Goal: Information Seeking & Learning: Understand process/instructions

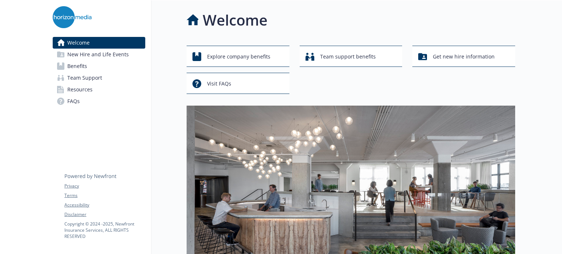
click at [88, 67] on link "Benefits" at bounding box center [99, 66] width 93 height 12
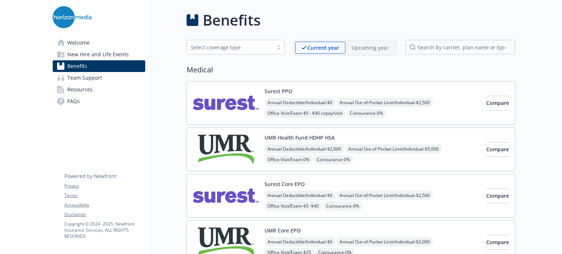
click at [208, 48] on div "Select coverage type" at bounding box center [230, 48] width 79 height 8
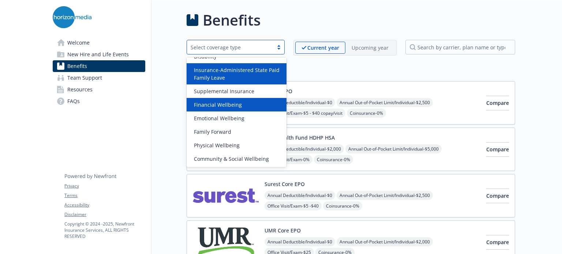
scroll to position [85, 0]
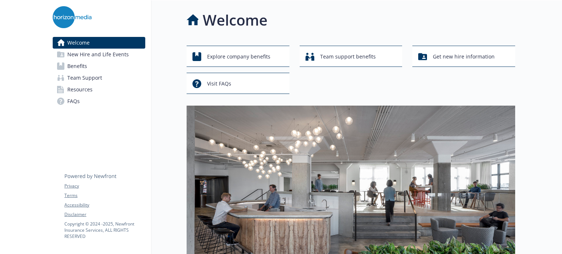
click at [91, 61] on link "Benefits" at bounding box center [99, 66] width 93 height 12
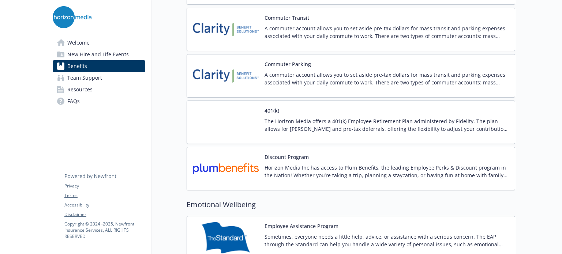
scroll to position [1171, 0]
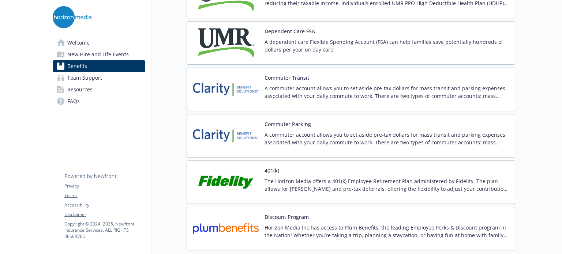
click at [288, 93] on p "A commuter account allows you to set aside pre-tax dollars for mass transit and…" at bounding box center [387, 92] width 244 height 15
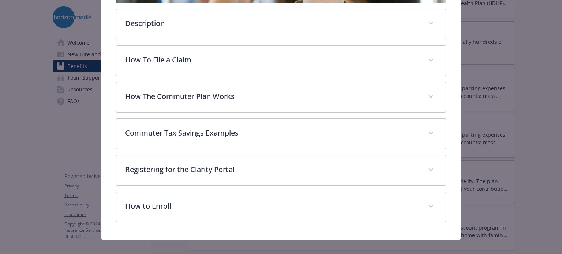
scroll to position [265, 0]
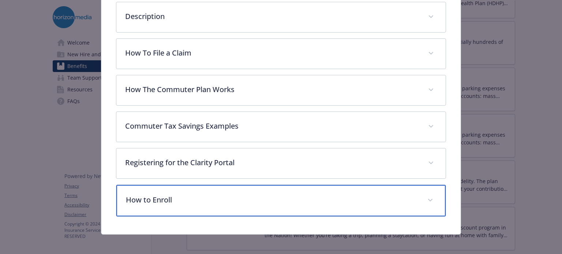
click at [174, 195] on p "How to Enroll" at bounding box center [272, 200] width 292 height 11
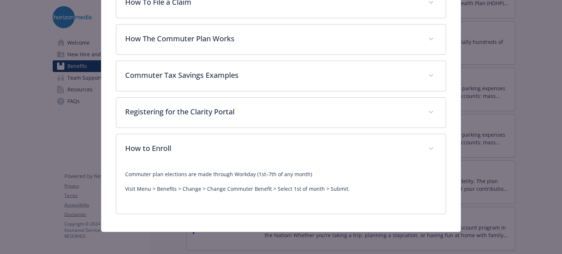
scroll to position [314, 0]
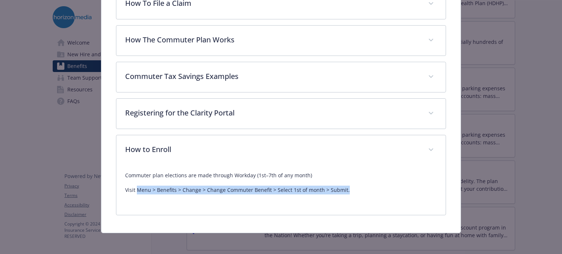
drag, startPoint x: 135, startPoint y: 190, endPoint x: 352, endPoint y: 204, distance: 217.8
click at [352, 204] on div "Commuter plan elections are made through Workday (1st–7th of any month) Visit M…" at bounding box center [280, 185] width 311 height 41
click at [143, 196] on div "Commuter plan elections are made through Workday (1st–7th of any month) Visit M…" at bounding box center [280, 185] width 311 height 41
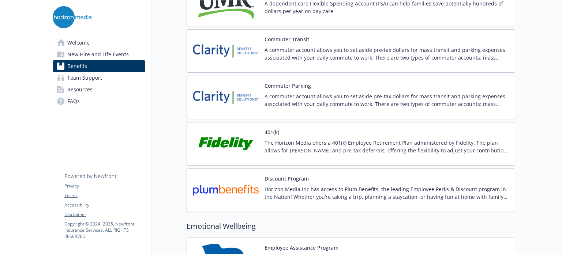
scroll to position [1136, 0]
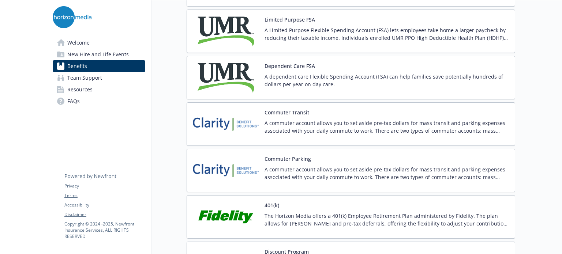
click at [292, 127] on p "A commuter account allows you to set aside pre-tax dollars for mass transit and…" at bounding box center [387, 126] width 244 height 15
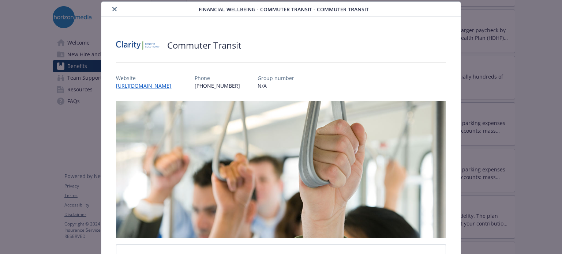
scroll to position [265, 0]
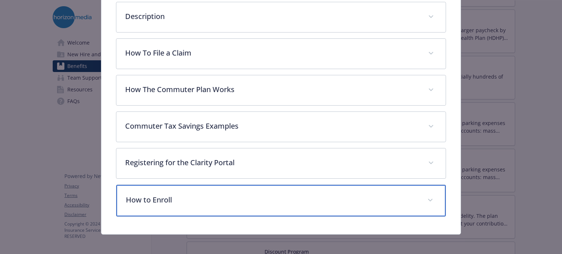
click at [152, 186] on div "How to Enroll" at bounding box center [280, 200] width 329 height 31
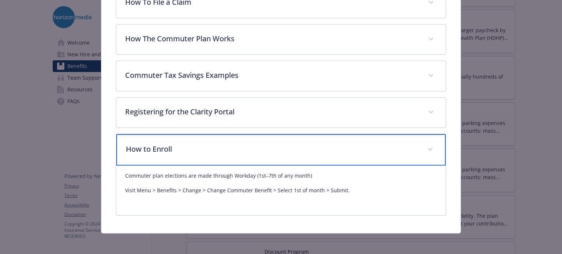
scroll to position [315, 0]
